Goal: Task Accomplishment & Management: Manage account settings

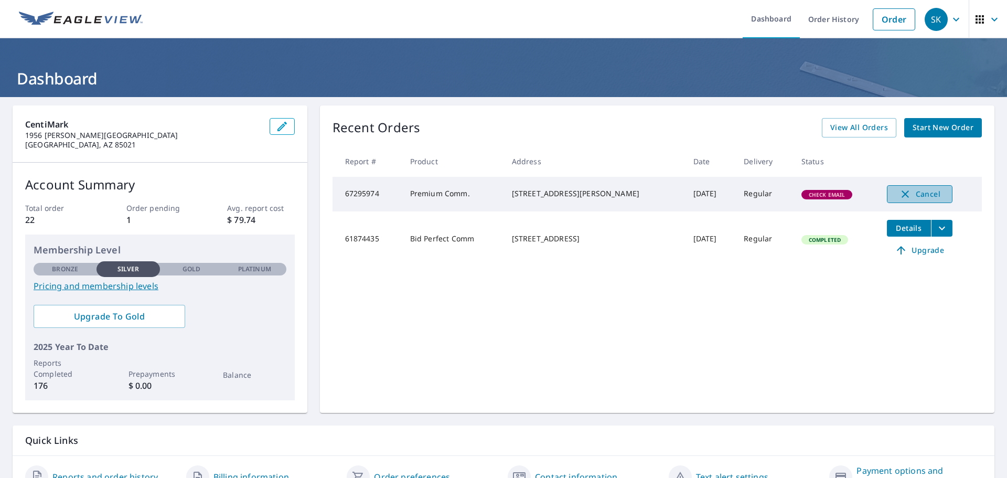
click at [904, 195] on icon "button" at bounding box center [905, 194] width 13 height 13
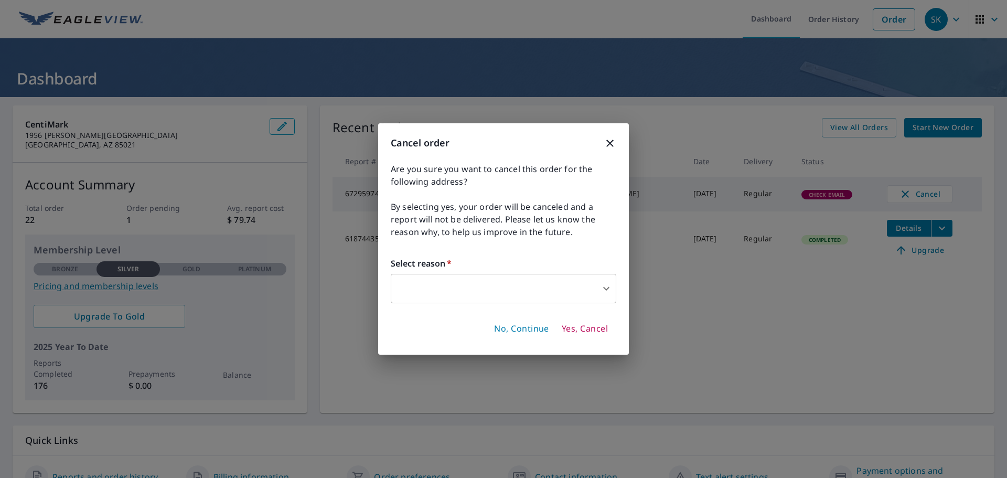
click at [608, 291] on body "SK SK Dashboard Order History Order SK Dashboard CentiMark [STREET_ADDRESS][PER…" at bounding box center [503, 239] width 1007 height 478
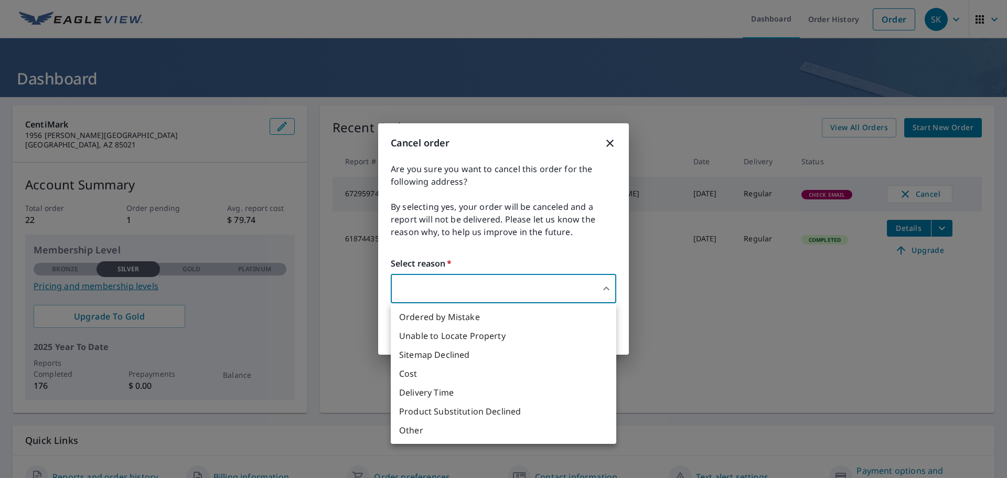
click at [409, 372] on li "Cost" at bounding box center [504, 373] width 226 height 19
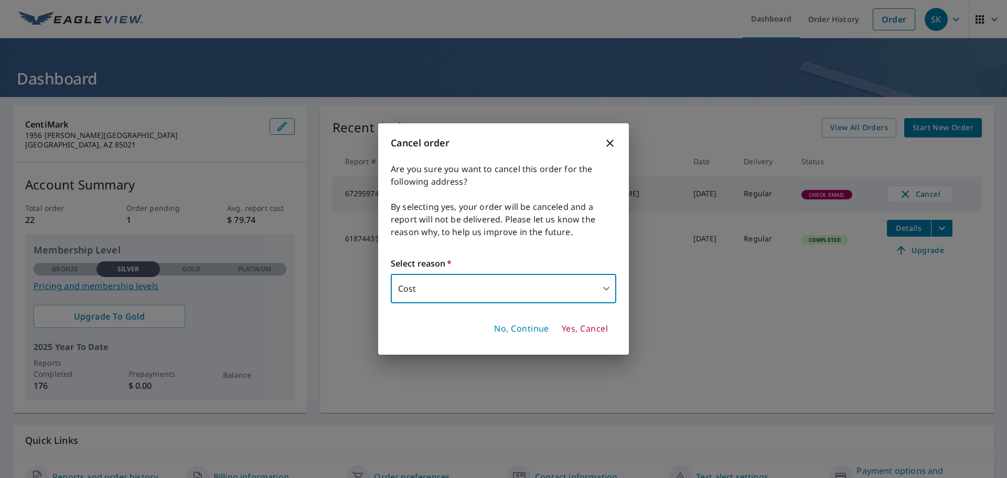
click at [605, 287] on body "SK SK Dashboard Order History Order SK Dashboard CentiMark [STREET_ADDRESS][PER…" at bounding box center [503, 239] width 1007 height 478
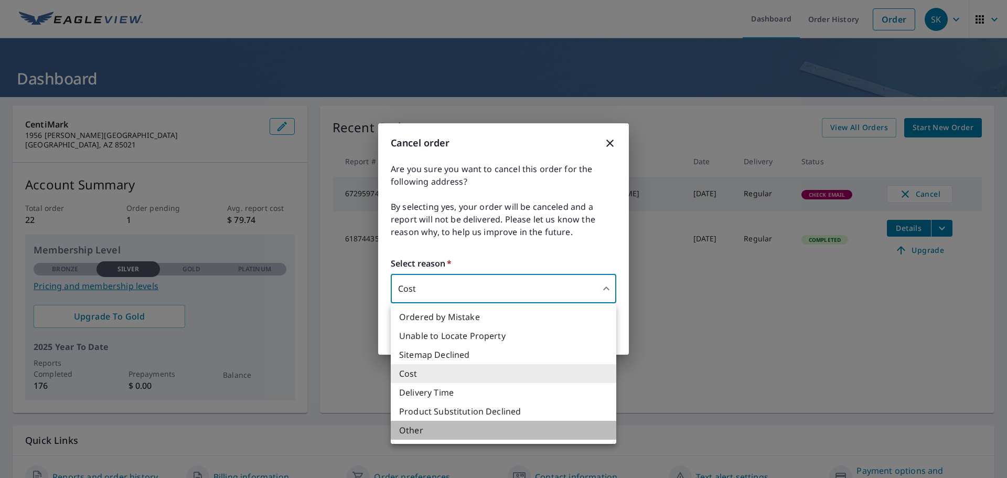
click at [428, 428] on li "Other" at bounding box center [504, 430] width 226 height 19
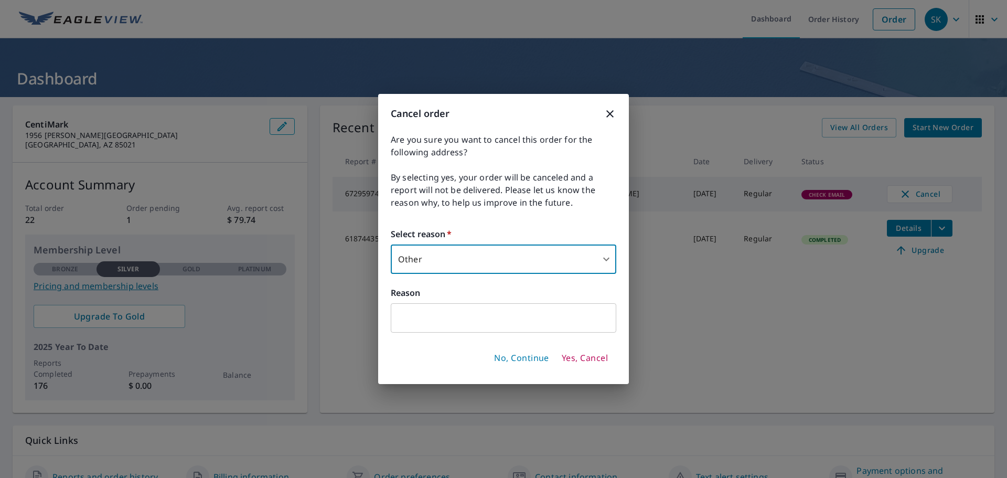
click at [609, 256] on body "SK SK Dashboard Order History Order SK Dashboard CentiMark [STREET_ADDRESS][PER…" at bounding box center [503, 239] width 1007 height 478
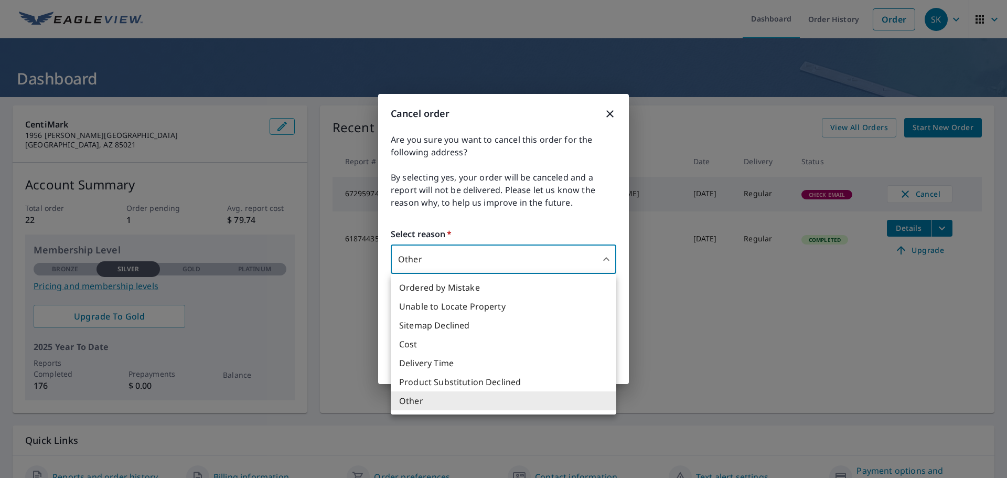
click at [426, 342] on li "Cost" at bounding box center [504, 344] width 226 height 19
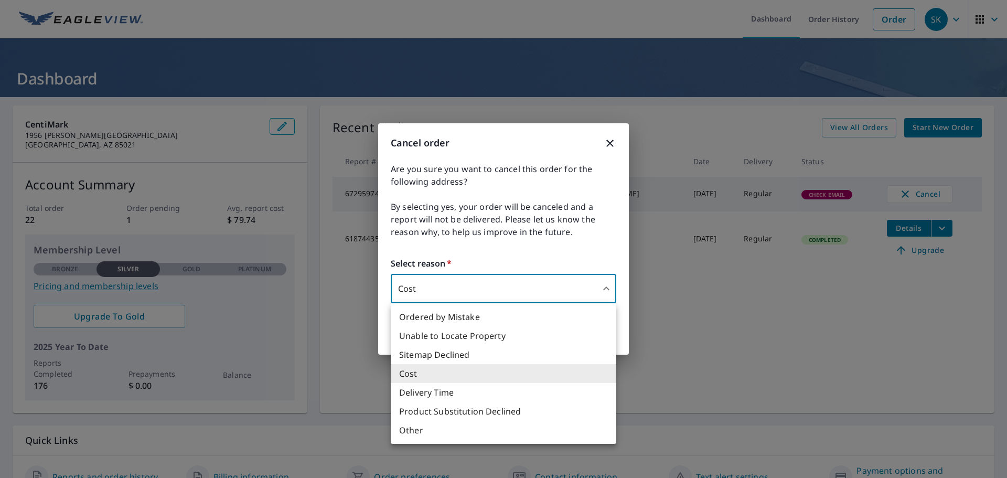
click at [605, 288] on body "SK SK Dashboard Order History Order SK Dashboard CentiMark [STREET_ADDRESS][PER…" at bounding box center [503, 239] width 1007 height 478
click at [417, 429] on li "Other" at bounding box center [504, 430] width 226 height 19
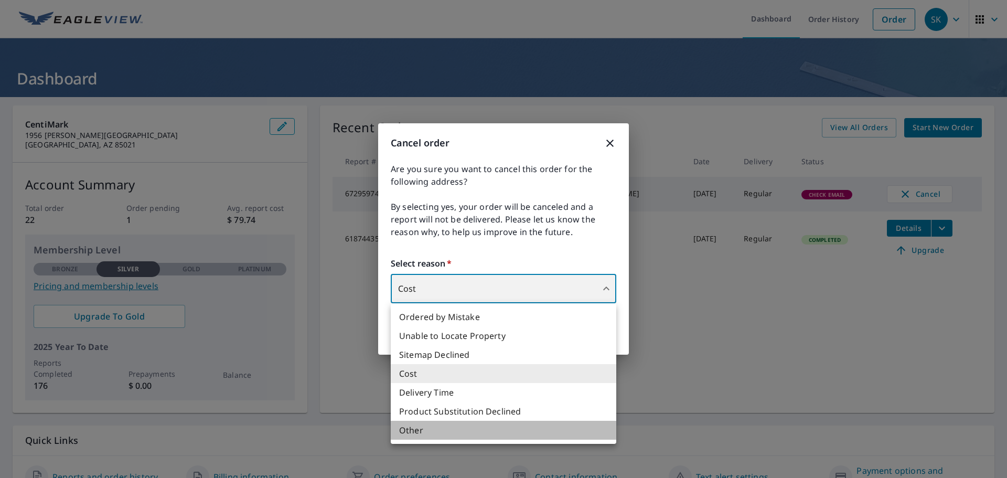
type input "36"
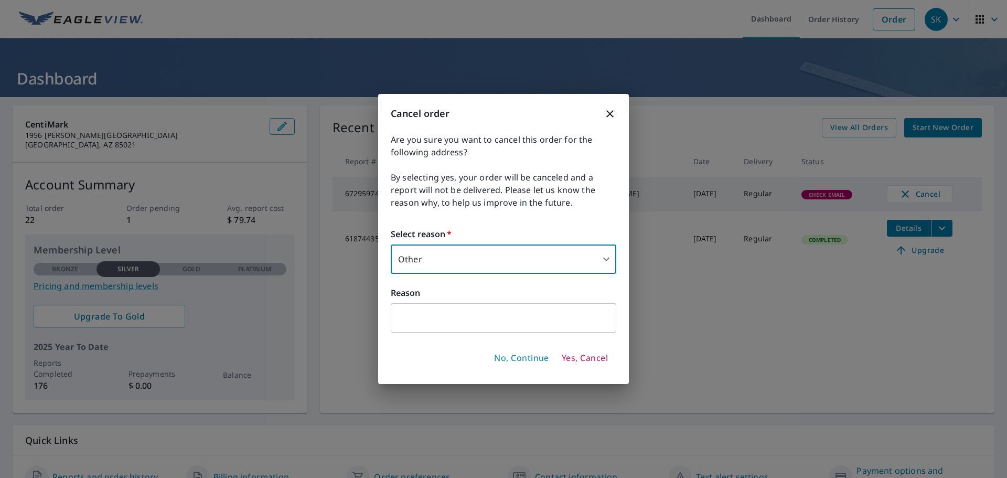
click at [425, 323] on input "text" at bounding box center [504, 317] width 226 height 29
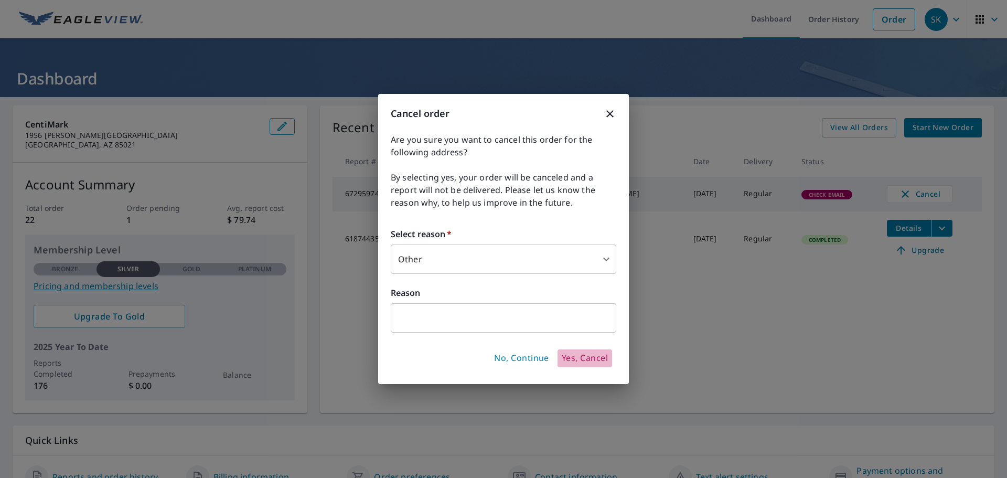
click at [587, 358] on span "Yes, Cancel" at bounding box center [585, 358] width 46 height 12
